Goal: Task Accomplishment & Management: Use online tool/utility

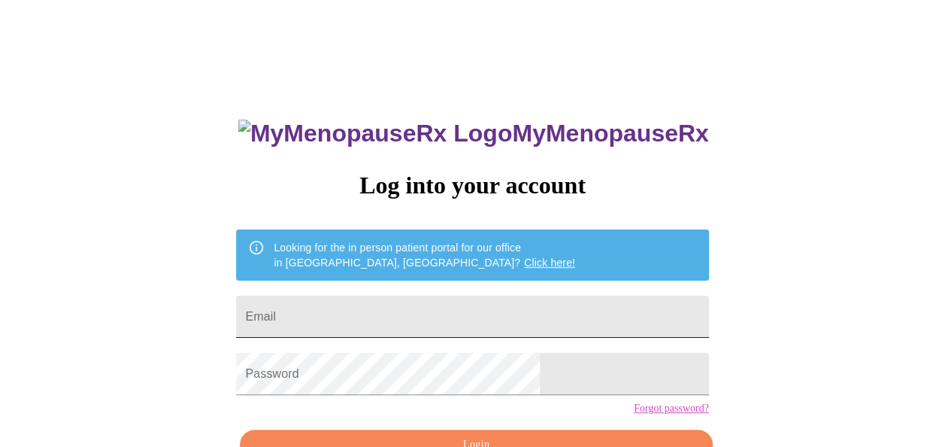
click at [343, 313] on input "Email" at bounding box center [472, 317] width 472 height 42
click at [417, 311] on input "Email" at bounding box center [472, 317] width 472 height 42
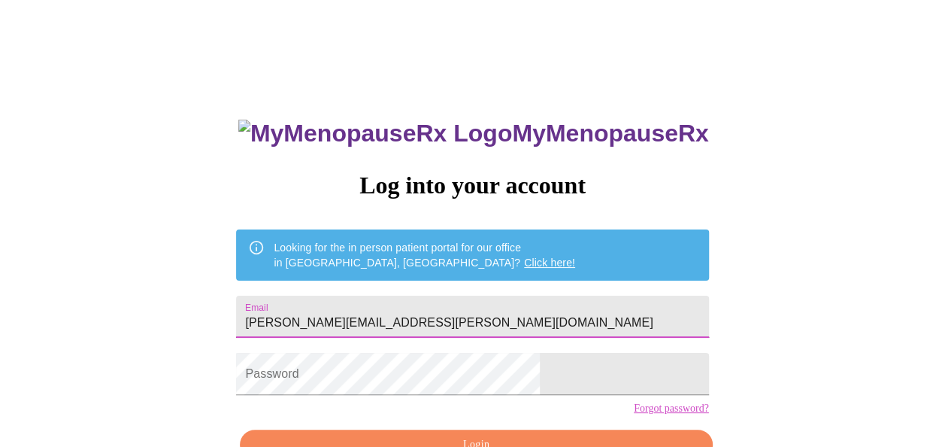
type input "[PERSON_NAME][EMAIL_ADDRESS][PERSON_NAME][DOMAIN_NAME]"
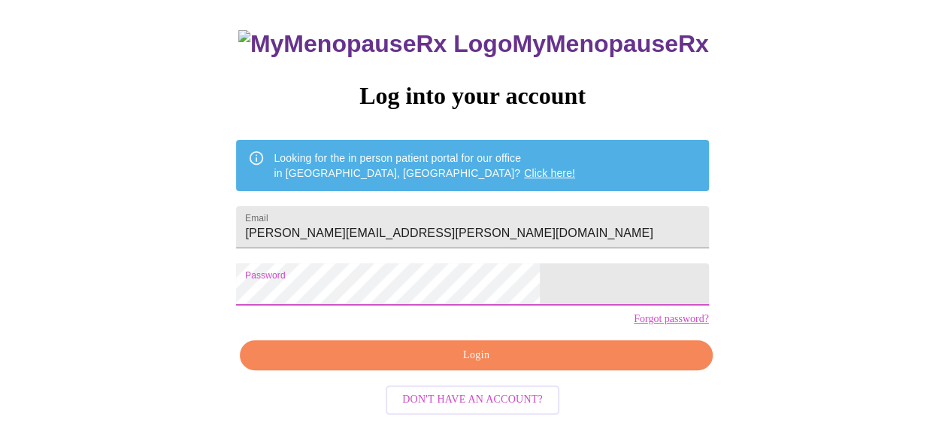
click at [484, 365] on span "Login" at bounding box center [476, 355] width 438 height 19
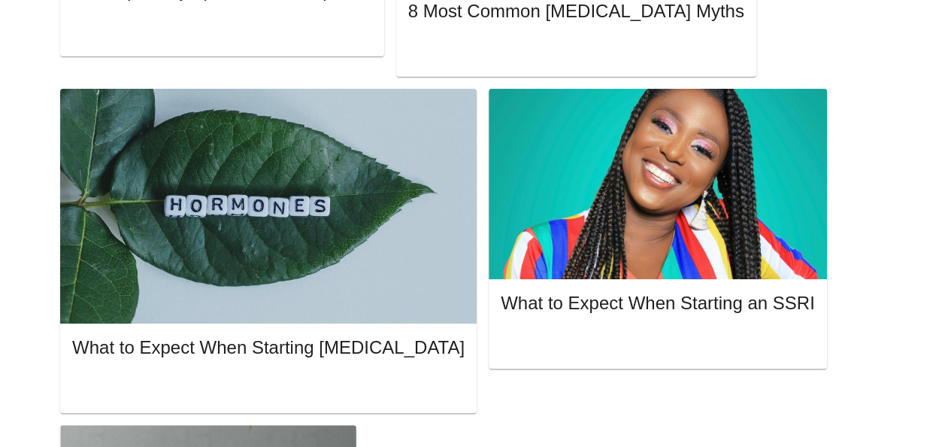
scroll to position [991, 0]
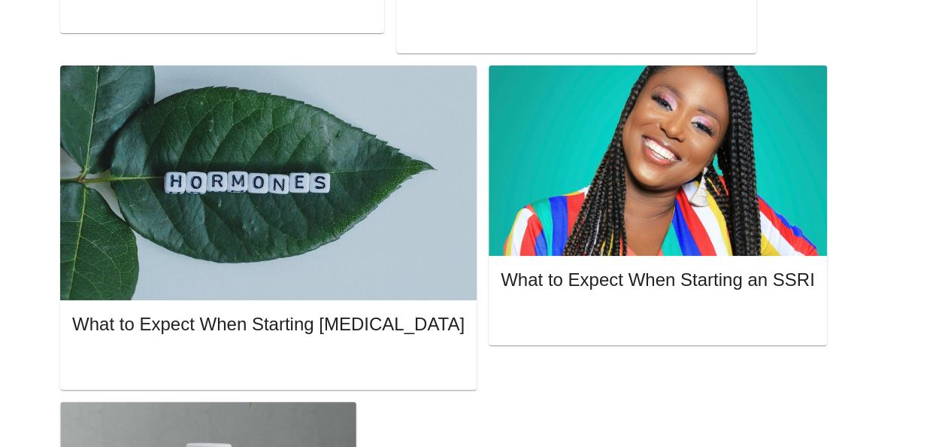
drag, startPoint x: 541, startPoint y: 265, endPoint x: 573, endPoint y: 262, distance: 32.5
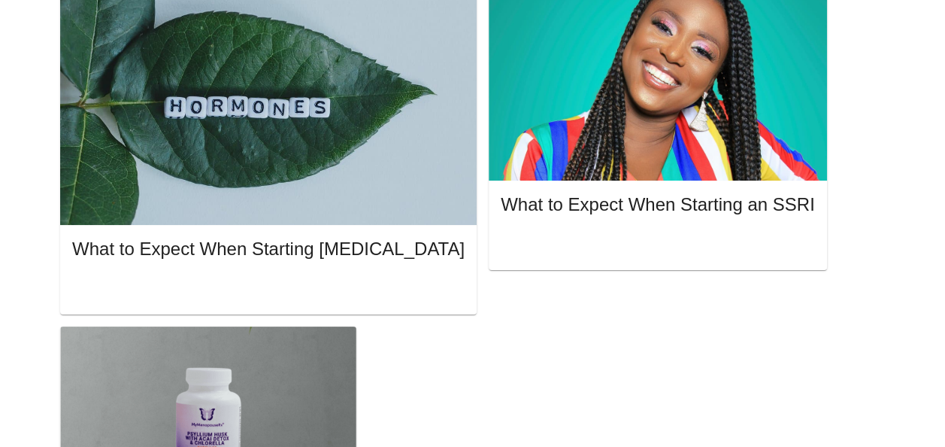
drag, startPoint x: 789, startPoint y: 309, endPoint x: 791, endPoint y: 317, distance: 7.9
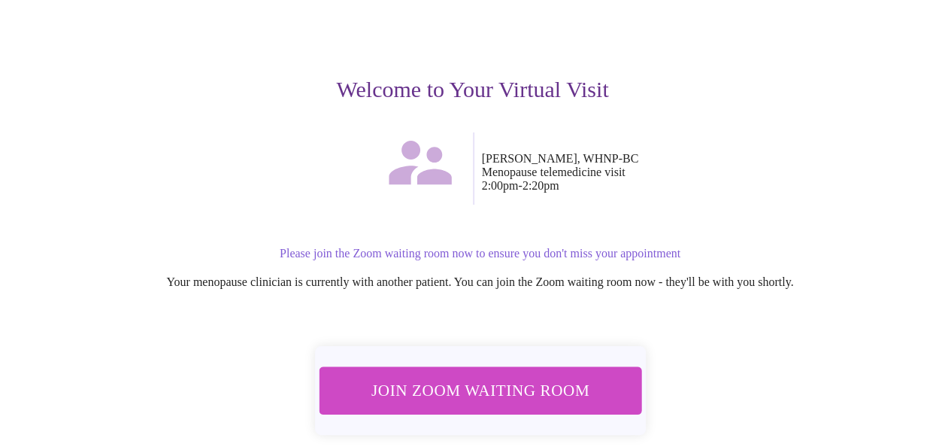
scroll to position [199, 0]
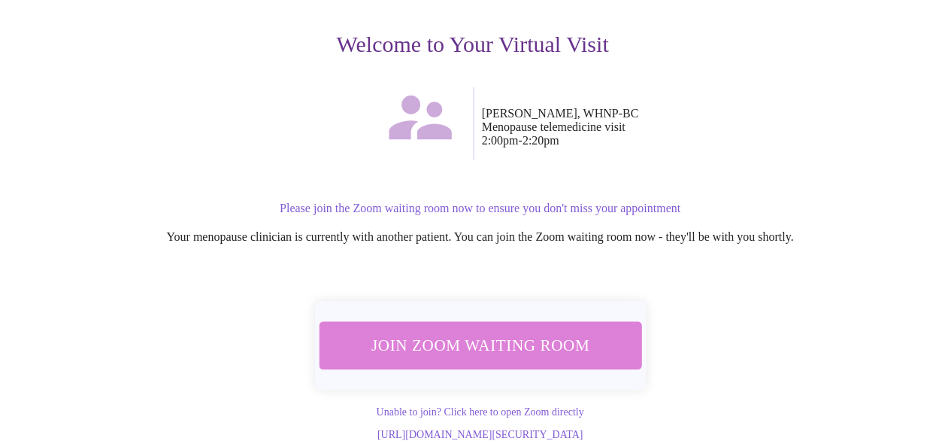
click at [480, 331] on span "Join Zoom Waiting Room" at bounding box center [479, 345] width 283 height 28
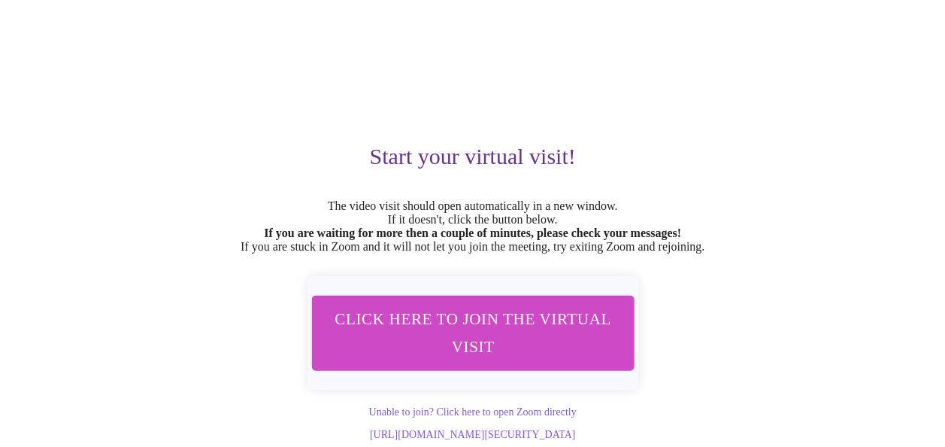
scroll to position [108, 0]
